Goal: Task Accomplishment & Management: Manage account settings

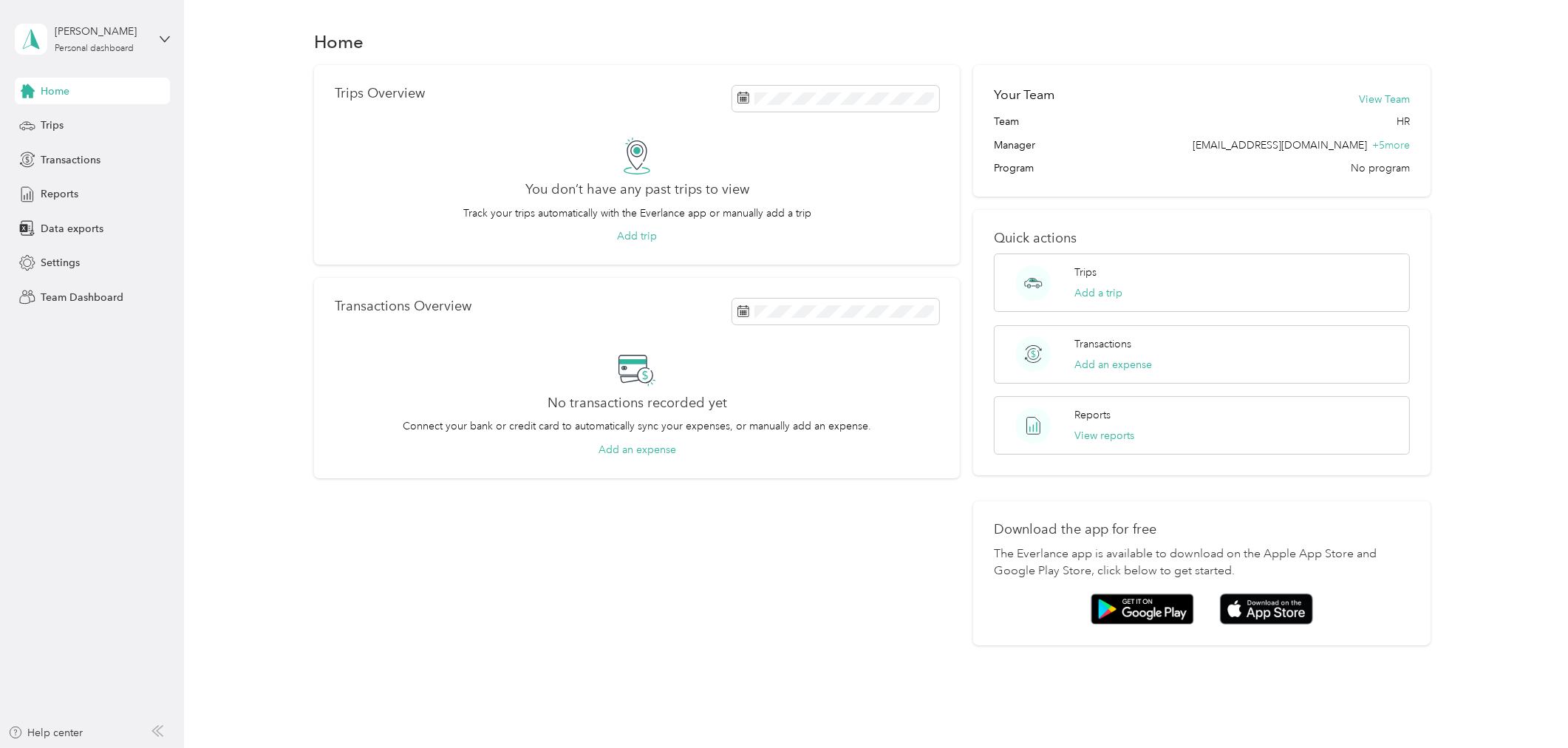
click at [93, 83] on div "Home" at bounding box center [92, 90] width 155 height 26
click at [74, 301] on span "Team Dashboard" at bounding box center [82, 297] width 83 height 15
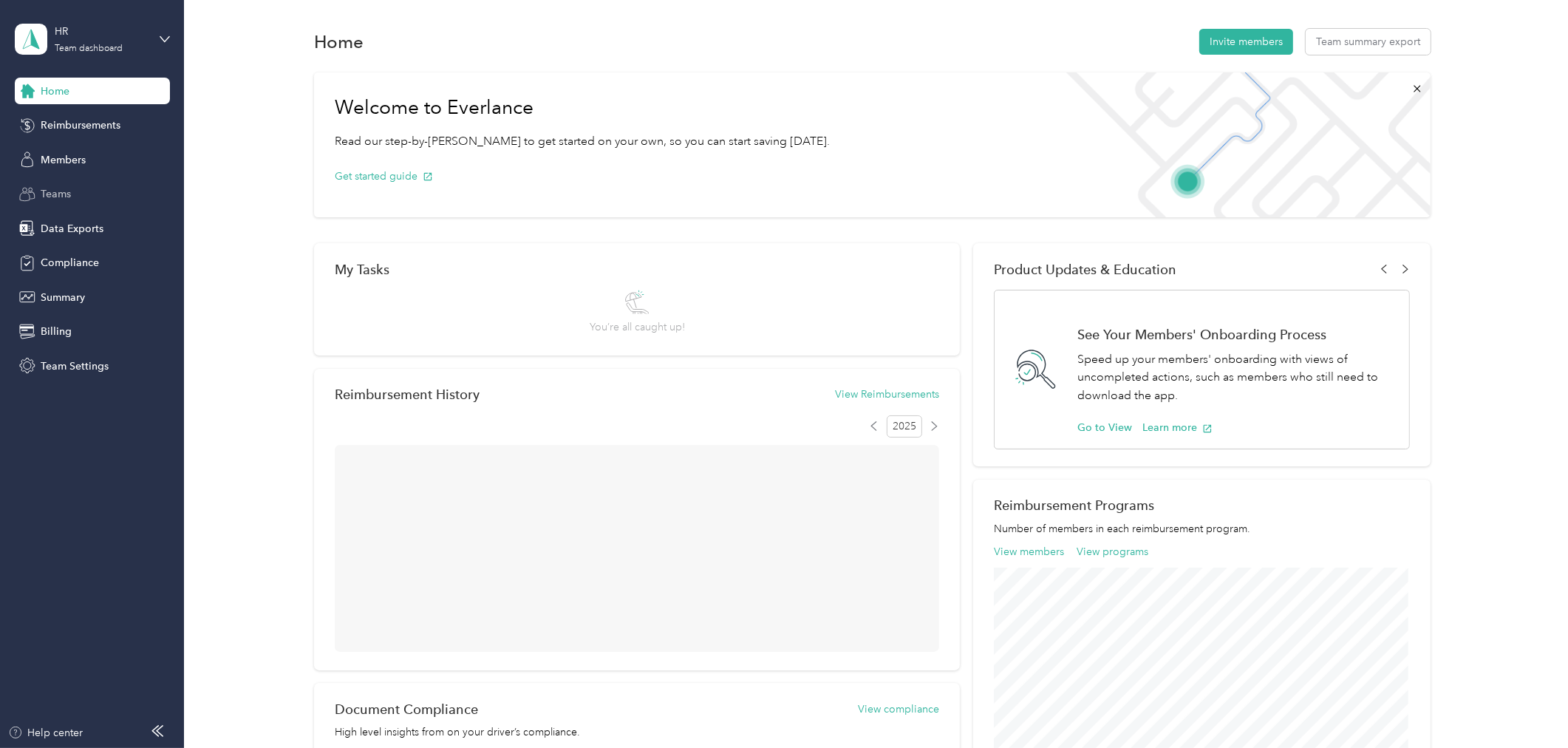
click at [81, 194] on div "Teams" at bounding box center [92, 194] width 155 height 26
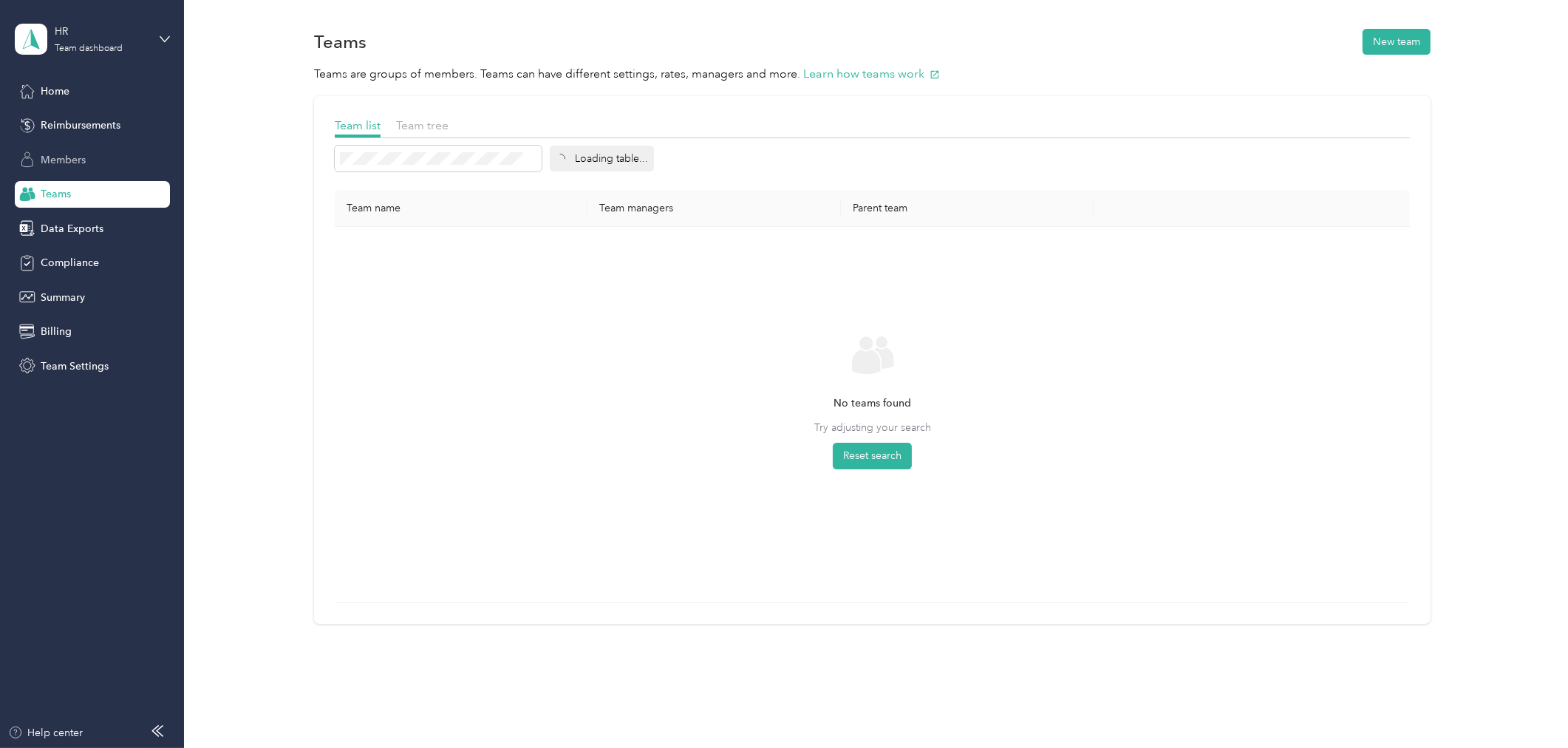
click at [79, 168] on div "Members" at bounding box center [92, 159] width 155 height 26
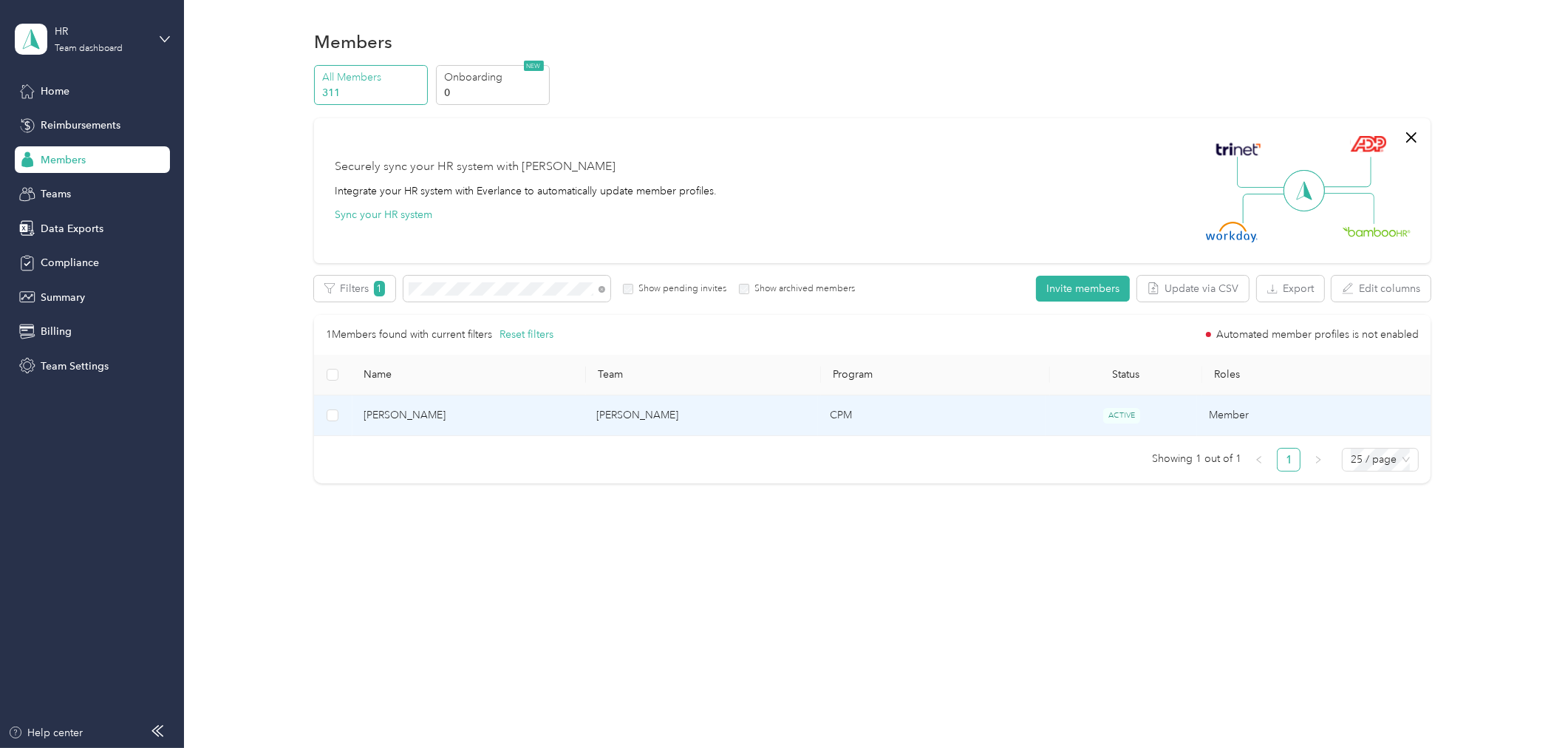
click at [551, 409] on span "[PERSON_NAME]" at bounding box center [468, 415] width 210 height 16
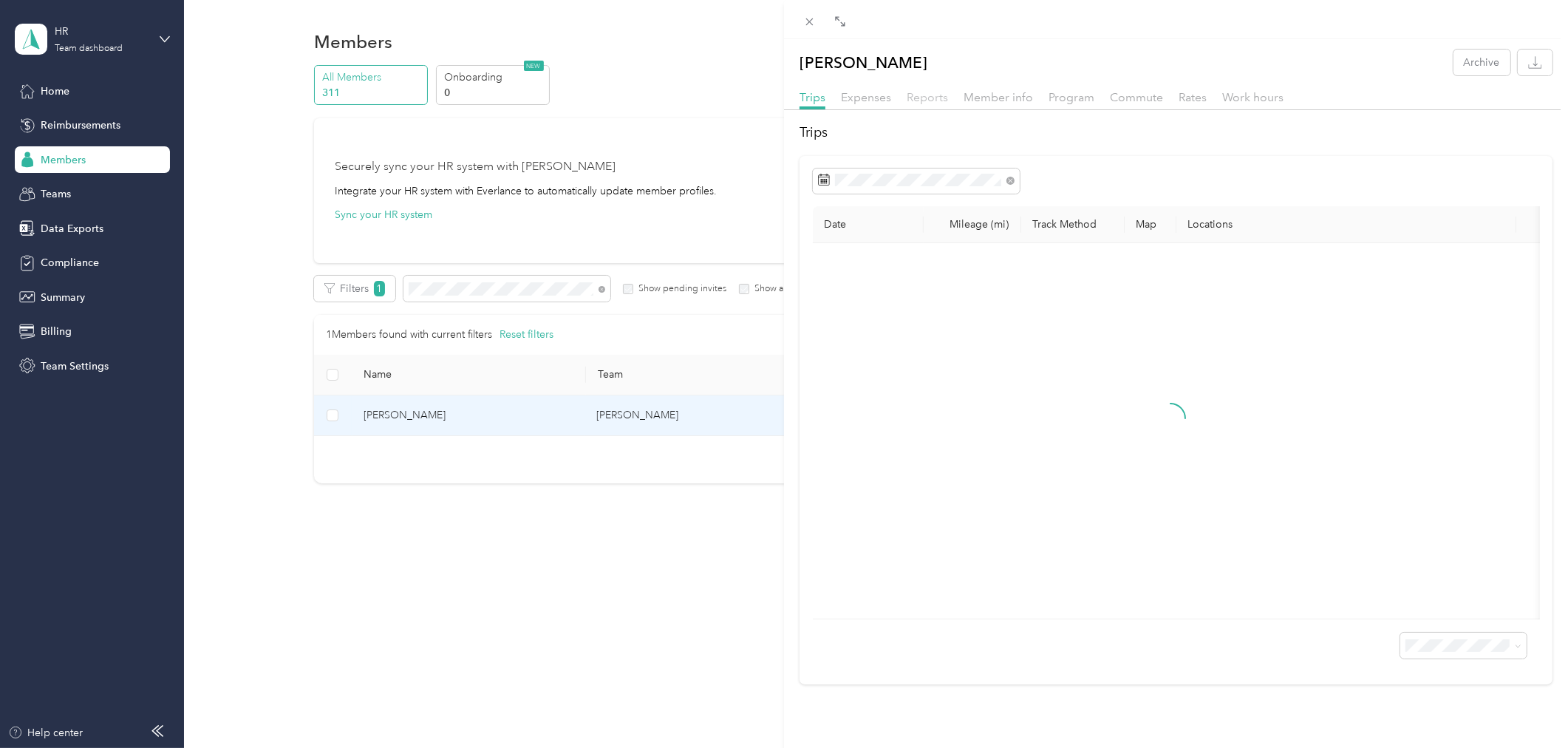
click at [936, 96] on span "Reports" at bounding box center [927, 97] width 42 height 14
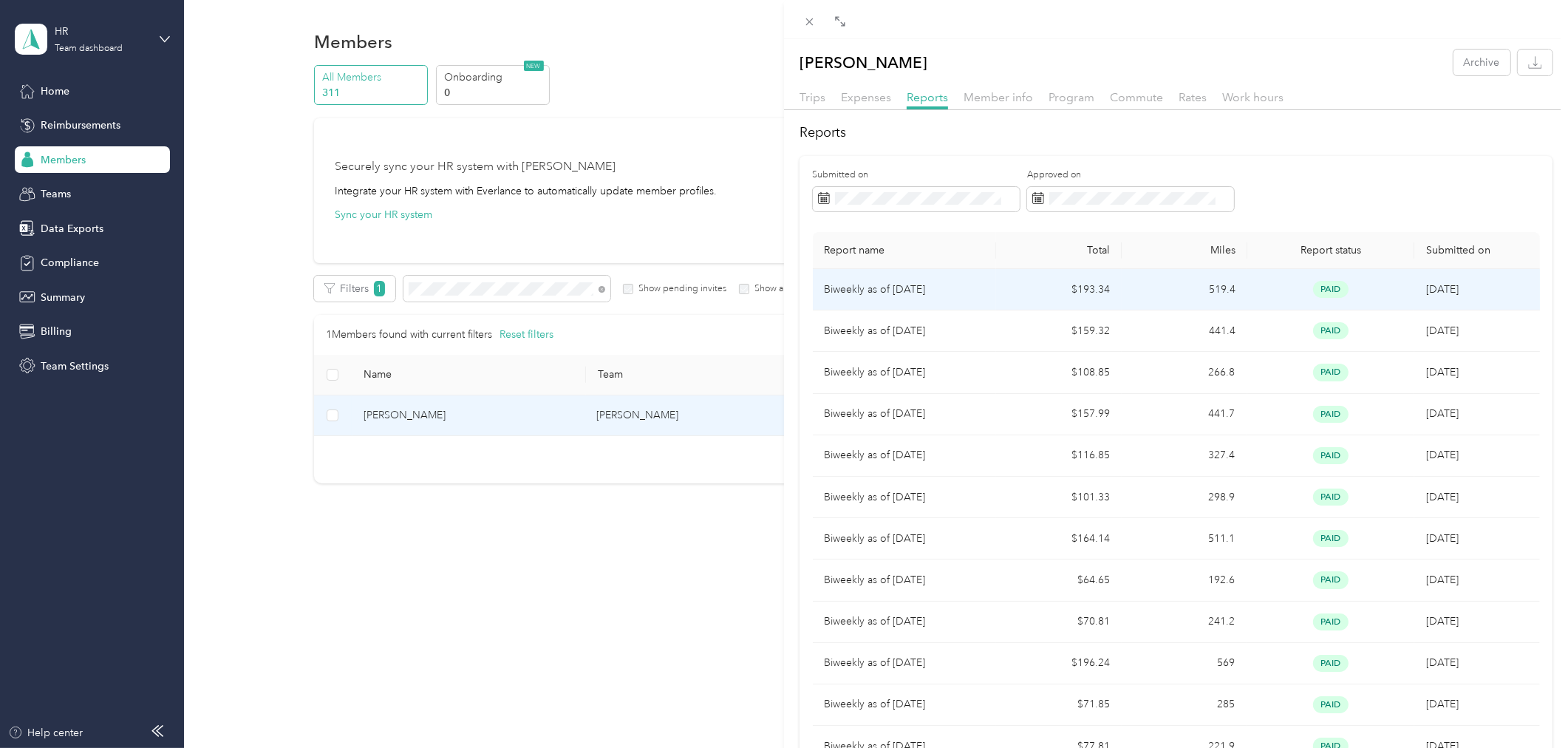
click at [1057, 283] on td "$193.34" at bounding box center [1059, 290] width 126 height 42
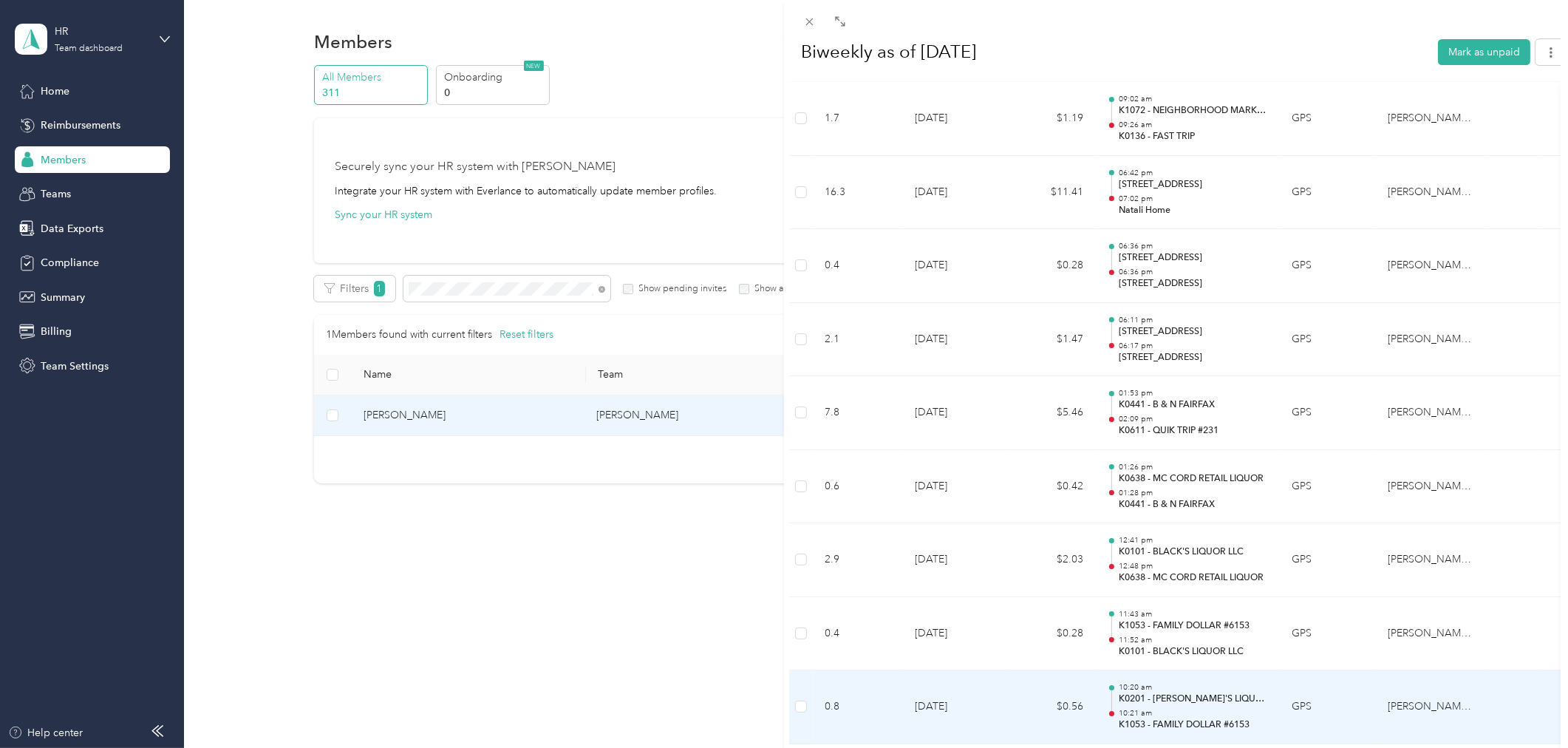
scroll to position [6824, 0]
